Goal: Task Accomplishment & Management: Manage account settings

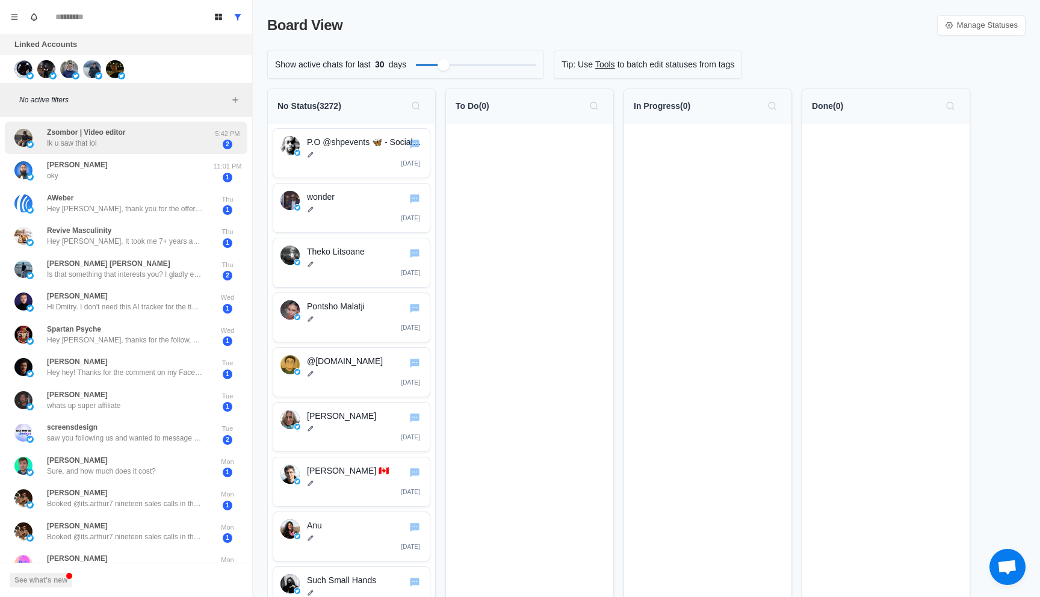
click at [137, 138] on div "Zsombor | Video editor Ik u saw that lol" at bounding box center [113, 137] width 198 height 23
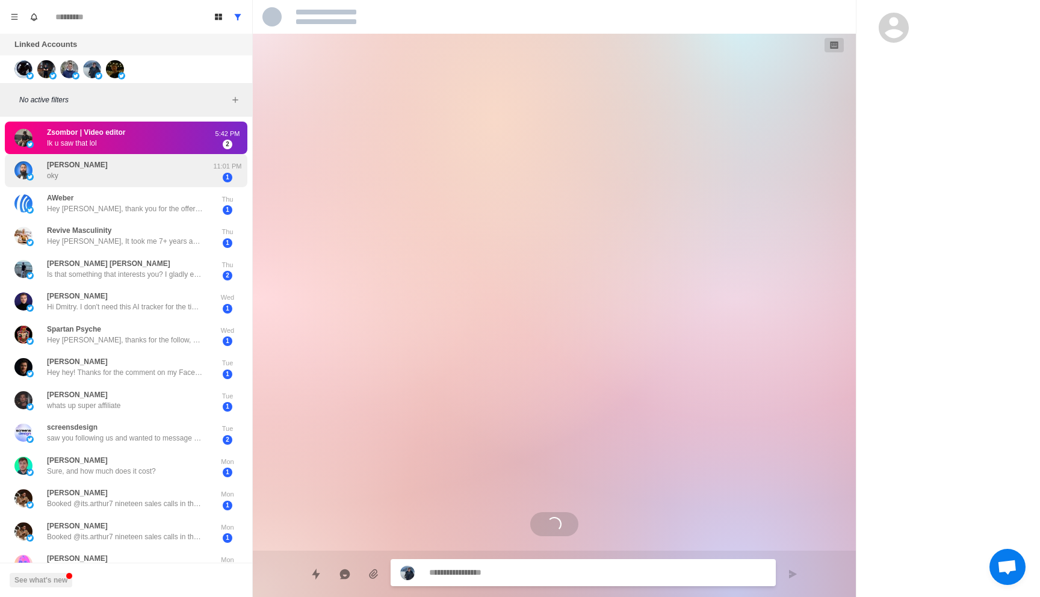
click at [135, 168] on div "Muhammad Kashif oky" at bounding box center [113, 170] width 198 height 23
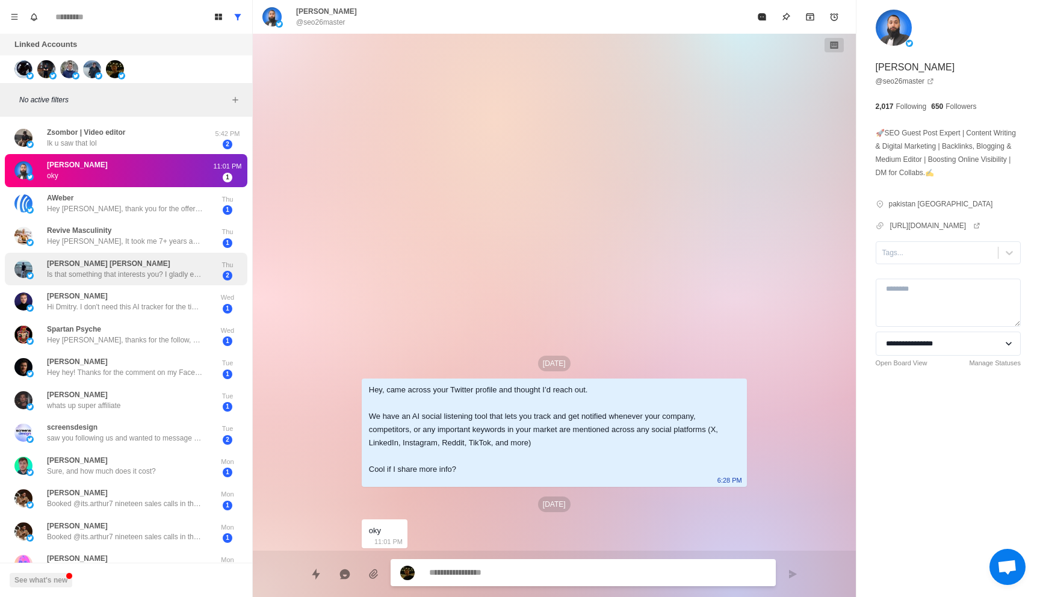
click at [119, 270] on p "Is that something that interests you? I gladly explain more" at bounding box center [125, 274] width 157 height 11
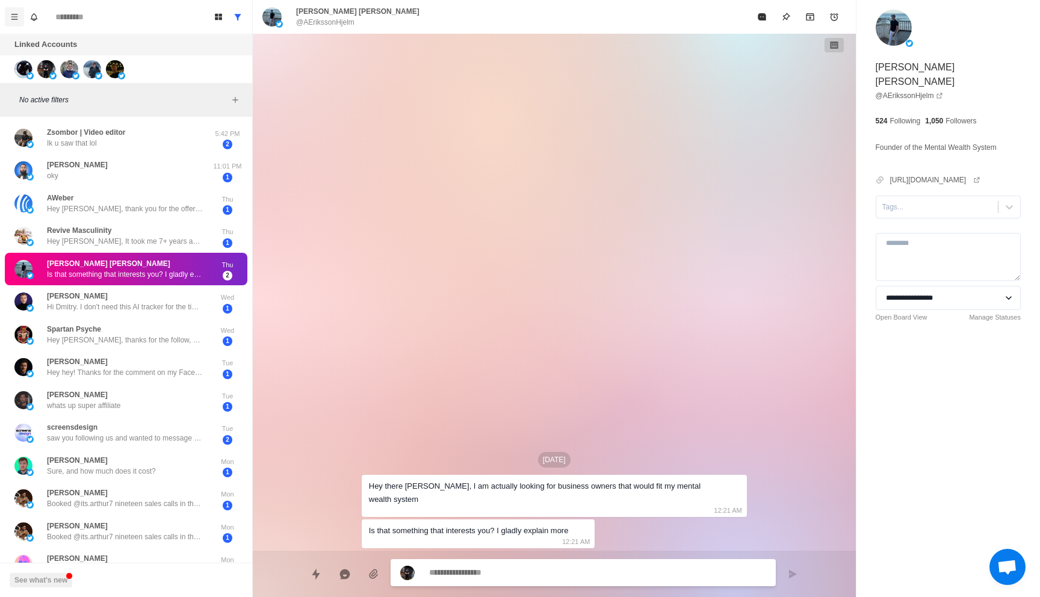
click at [14, 20] on icon "Menu" at bounding box center [14, 17] width 8 height 8
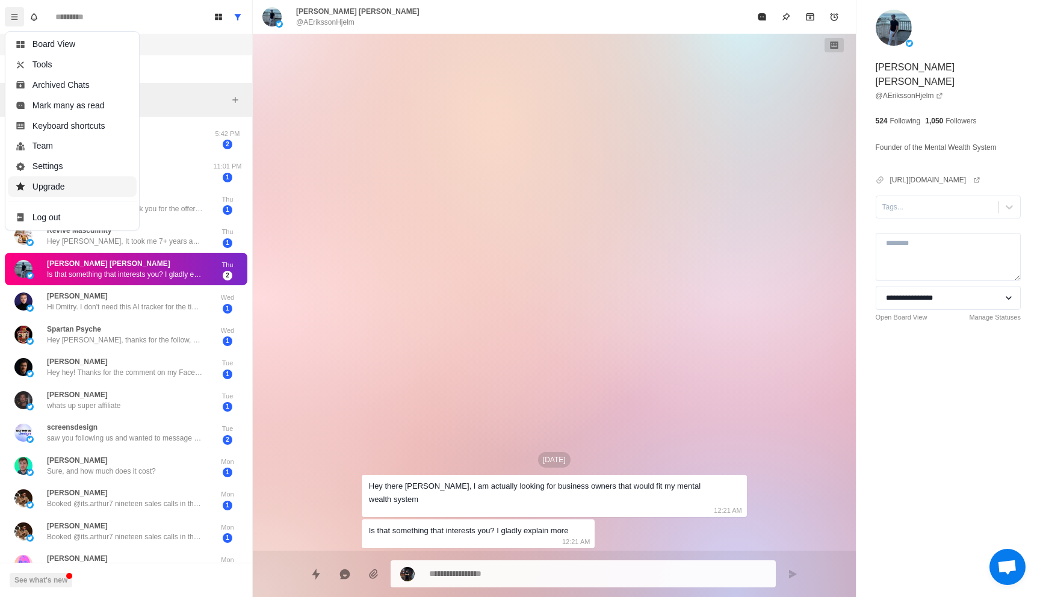
click at [65, 180] on button "Upgrade" at bounding box center [72, 186] width 129 height 20
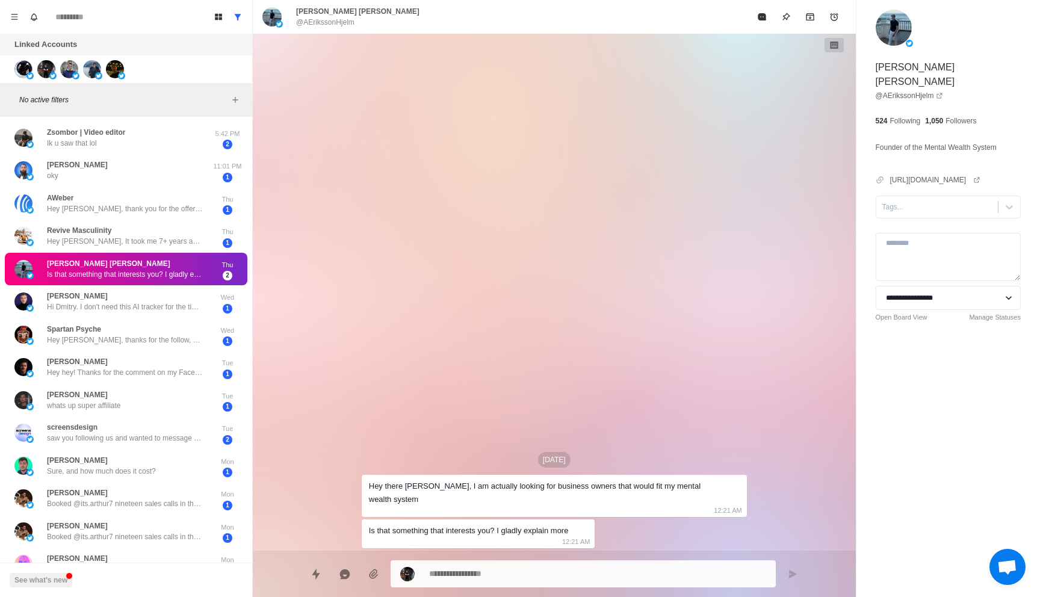
type textarea "*"
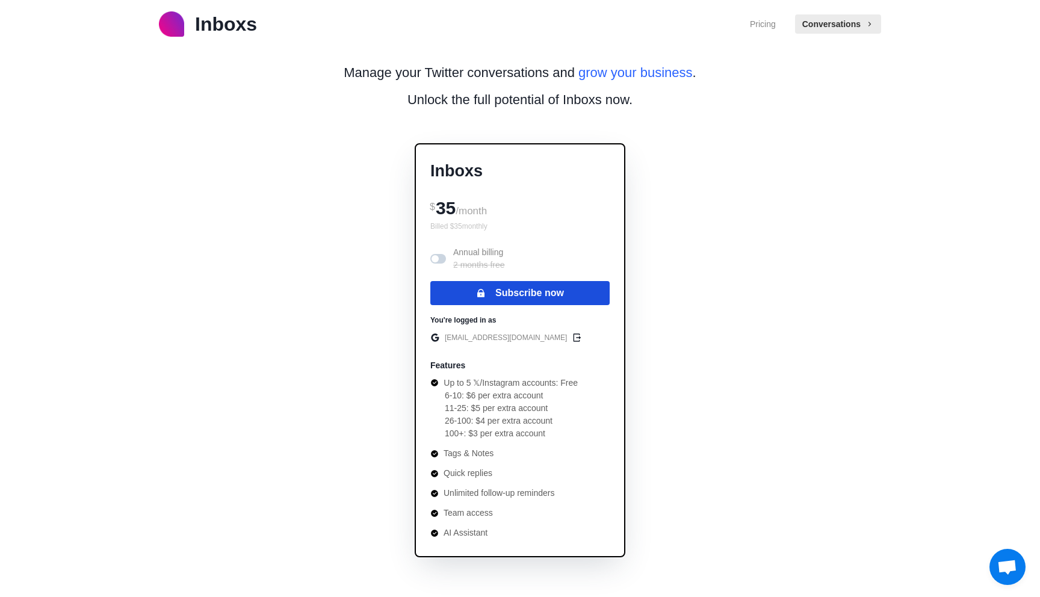
click at [509, 295] on button "Subscribe now" at bounding box center [520, 293] width 179 height 24
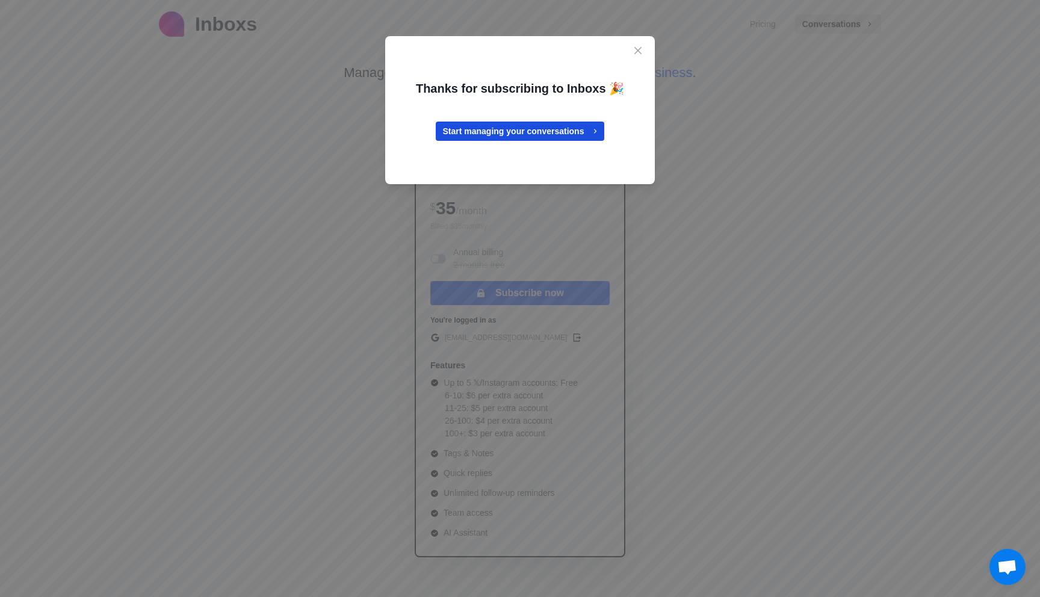
click at [561, 127] on link "Start managing your conversations" at bounding box center [520, 131] width 169 height 19
click at [464, 137] on link "Start managing your conversations" at bounding box center [520, 131] width 169 height 19
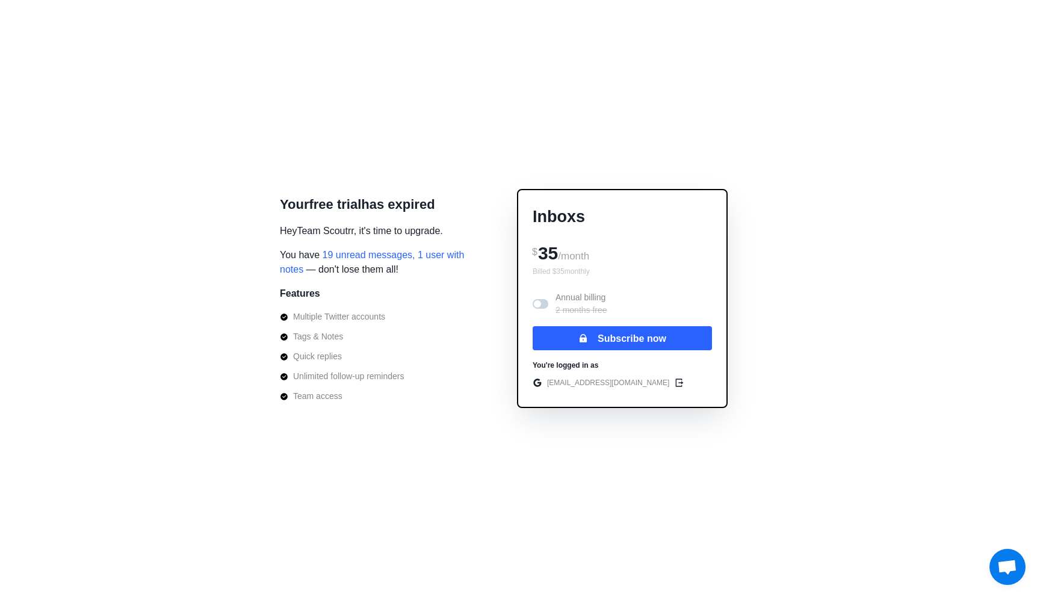
click at [355, 255] on span "19 unread messages, 1 user with notes" at bounding box center [372, 262] width 184 height 25
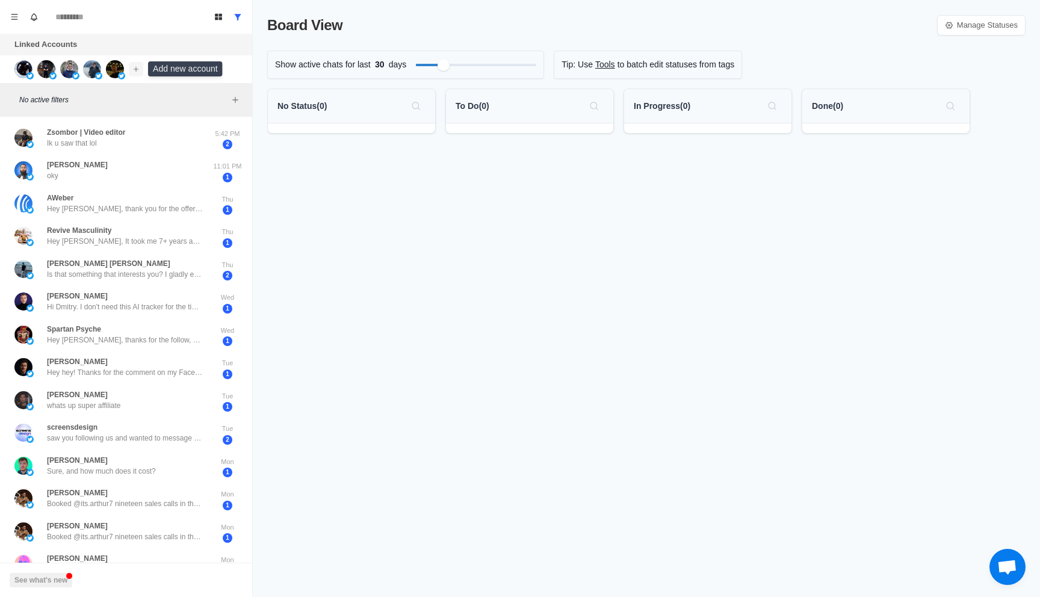
click at [136, 69] on icon "Add account" at bounding box center [136, 68] width 5 height 5
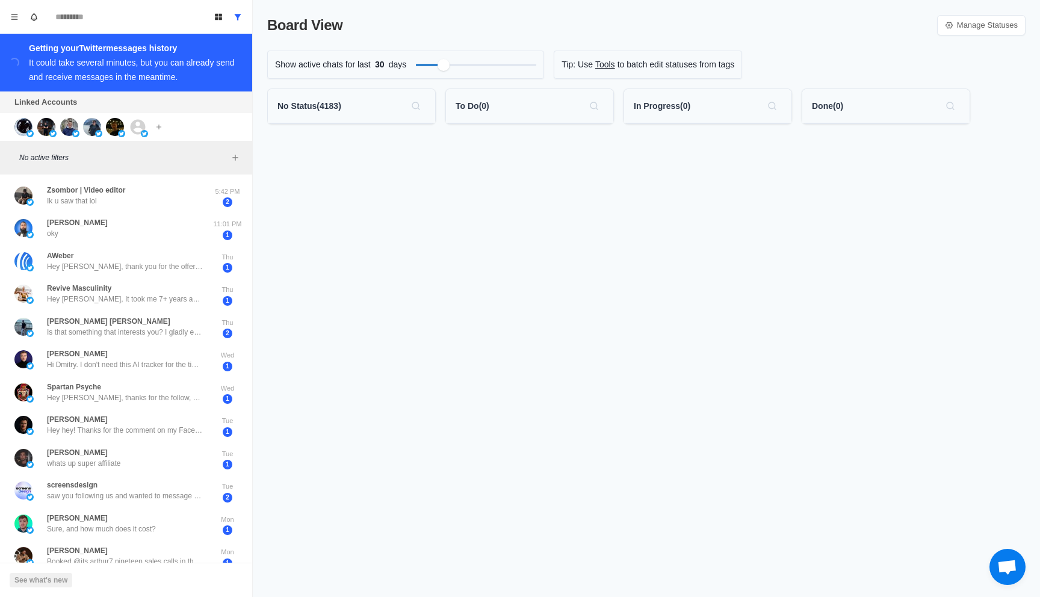
click at [158, 129] on icon "Add account" at bounding box center [159, 127] width 8 height 8
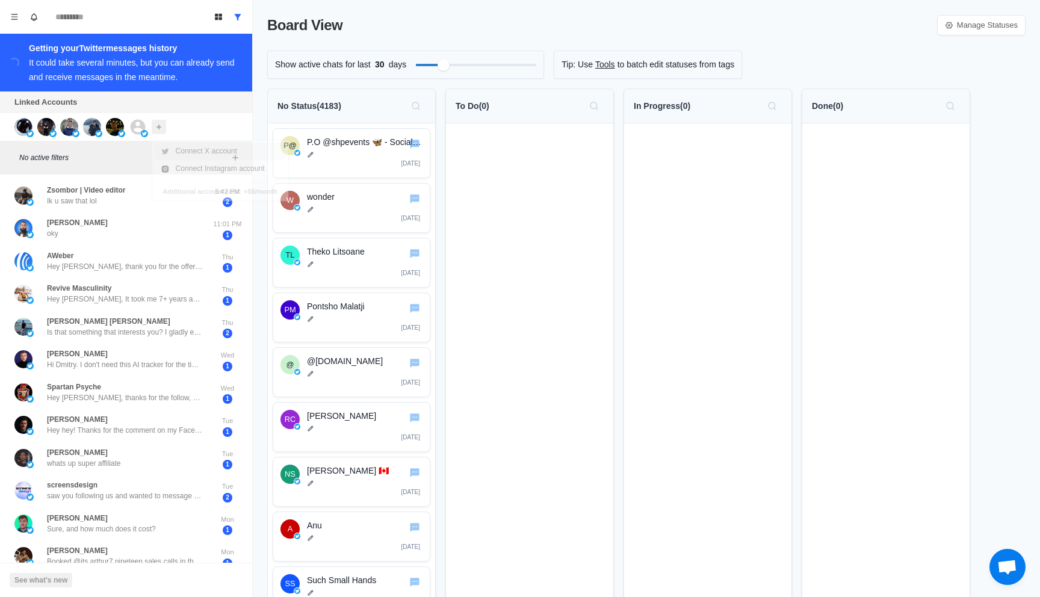
click at [163, 132] on button "Add account" at bounding box center [159, 127] width 14 height 14
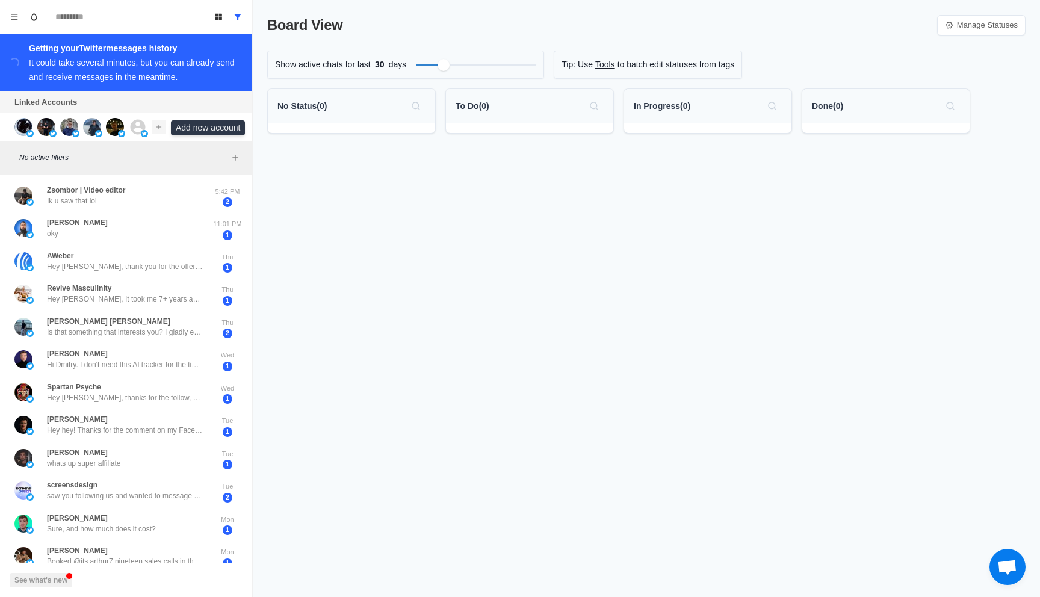
click at [160, 128] on icon "Add account" at bounding box center [159, 126] width 5 height 5
click at [237, 154] on button "Connect X account" at bounding box center [231, 153] width 152 height 20
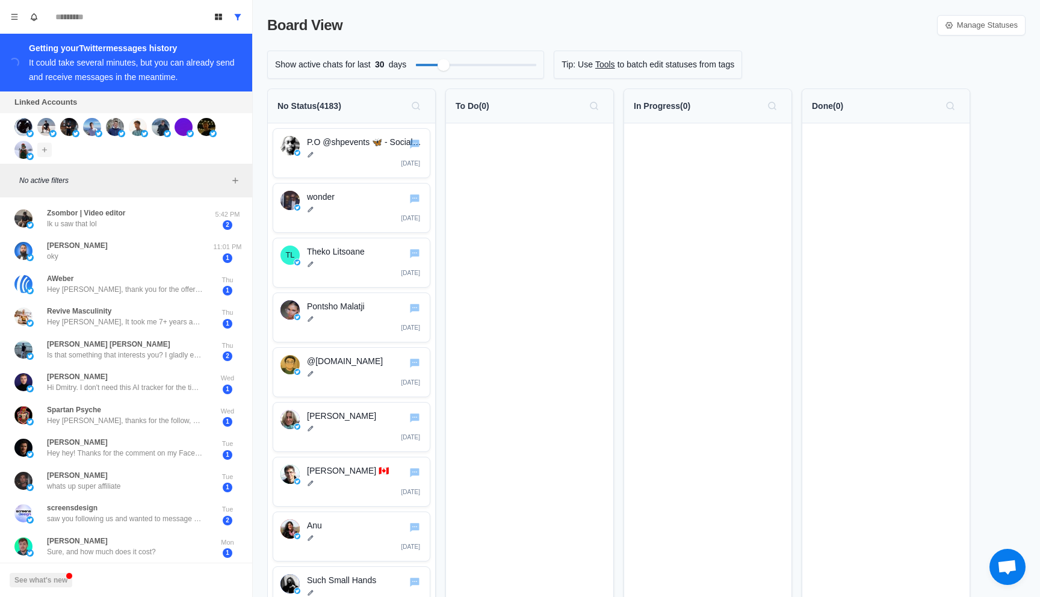
click at [48, 152] on icon "Add account" at bounding box center [44, 150] width 8 height 8
click at [46, 151] on icon "Add account" at bounding box center [44, 150] width 8 height 8
click at [43, 151] on icon "Add account" at bounding box center [44, 150] width 8 height 8
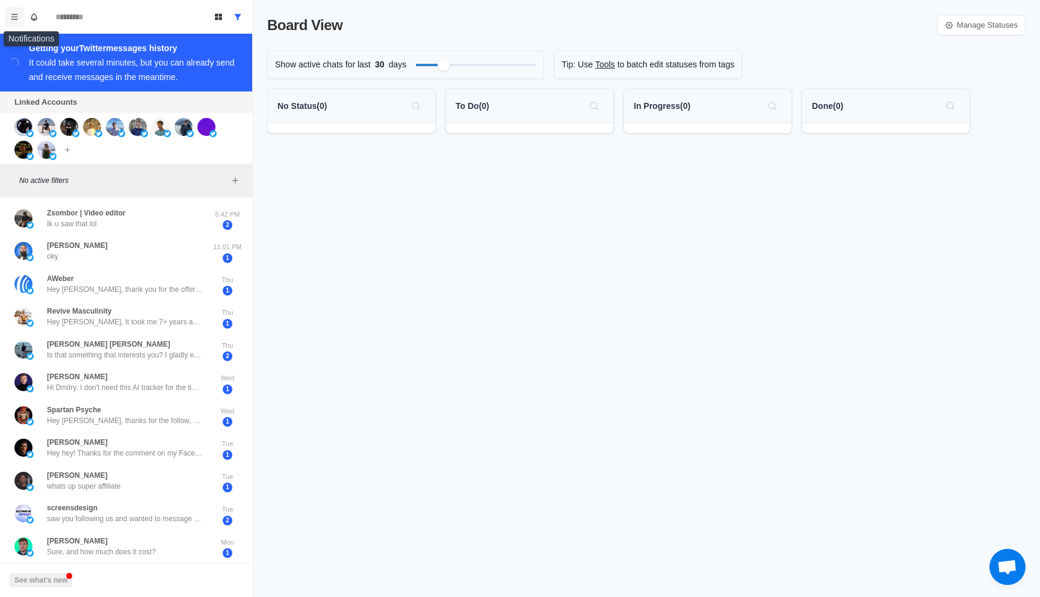
click at [20, 16] on button "Menu" at bounding box center [14, 16] width 19 height 19
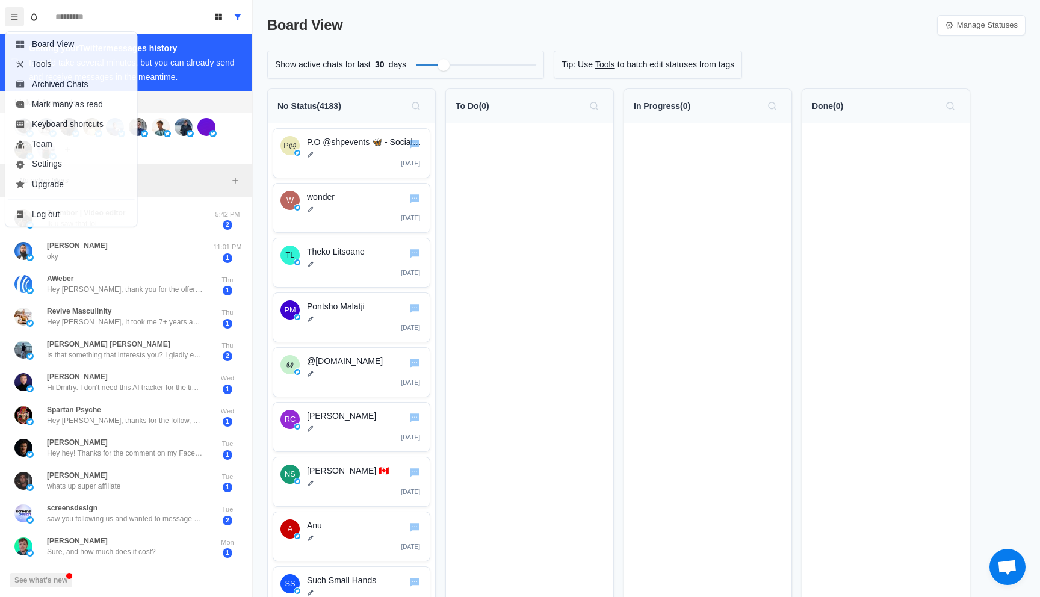
click at [185, 148] on div "Connect X account Connect Instagram account Additional account cost: +$5/month" at bounding box center [126, 138] width 252 height 51
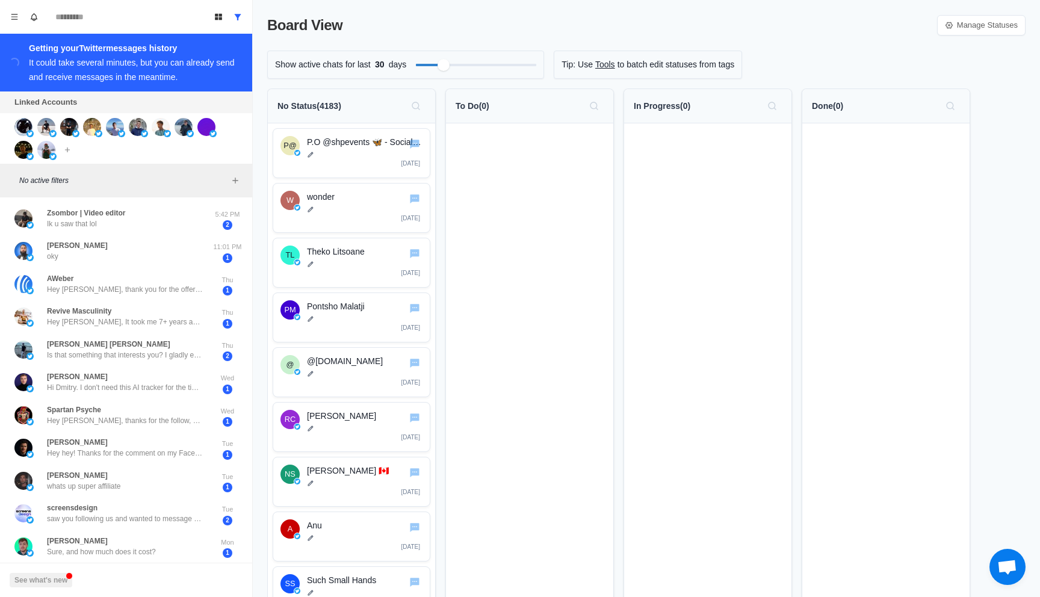
click at [69, 149] on div "Board View Tools Archived Chats Mark many as read Keyboard shortcuts Team Setti…" at bounding box center [126, 298] width 253 height 597
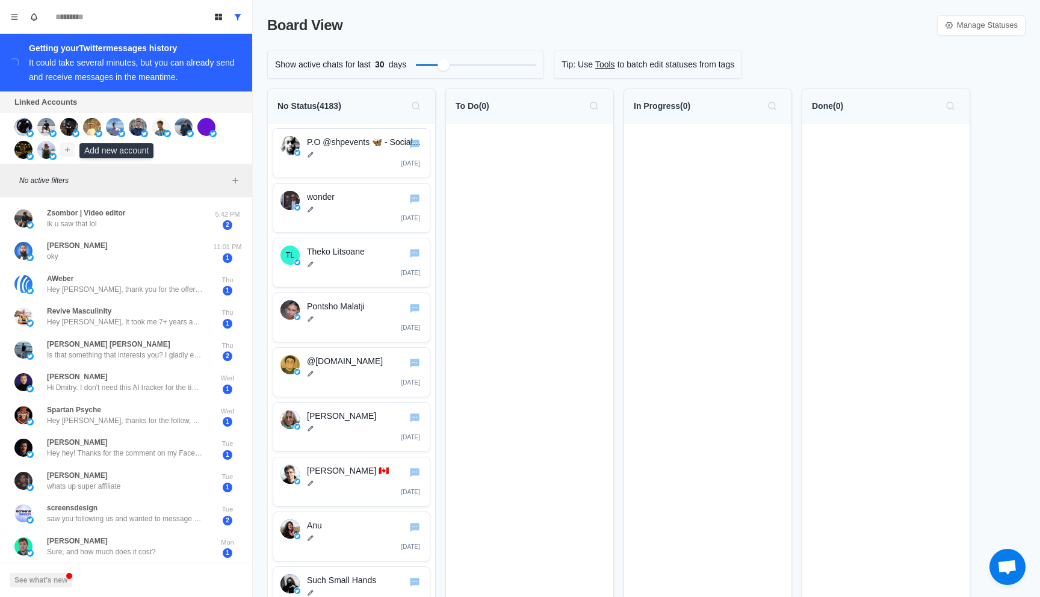
click at [70, 149] on icon "Add account" at bounding box center [67, 150] width 8 height 8
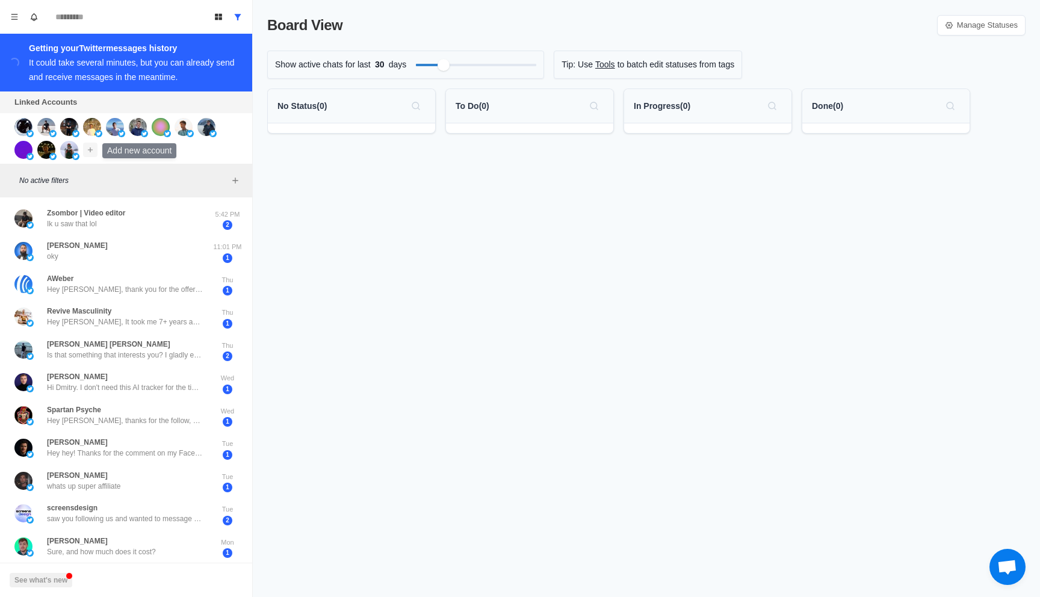
click at [88, 150] on icon "Add account" at bounding box center [90, 150] width 8 height 8
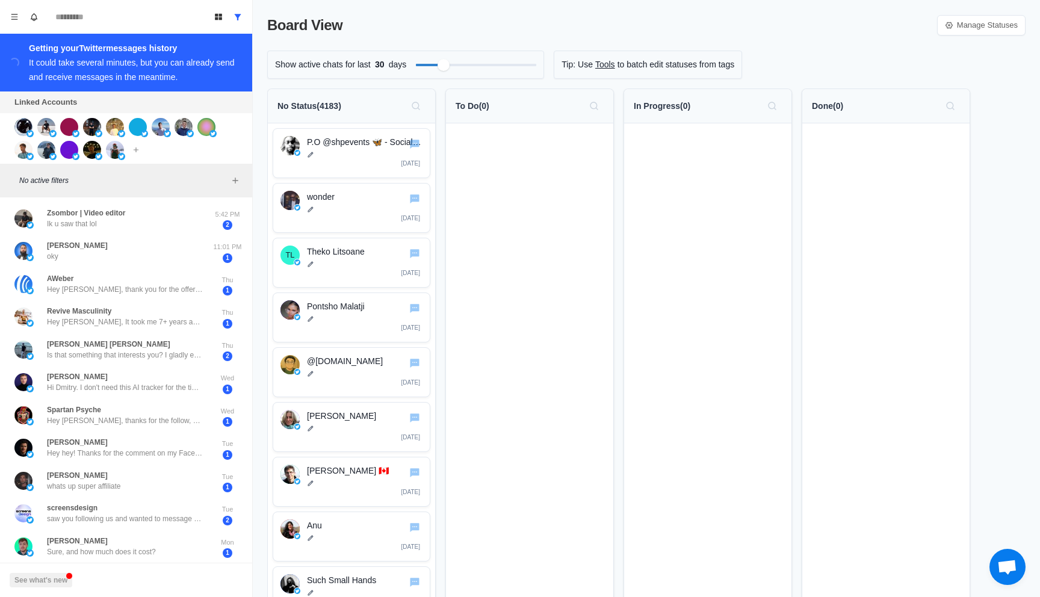
click at [137, 152] on icon "Add account" at bounding box center [136, 150] width 8 height 8
click at [135, 149] on icon "Add account" at bounding box center [136, 150] width 8 height 8
